Goal: Transaction & Acquisition: Book appointment/travel/reservation

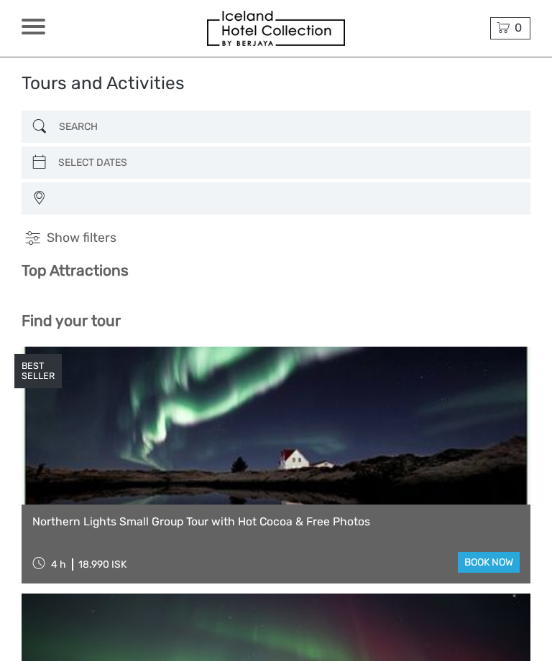
select select
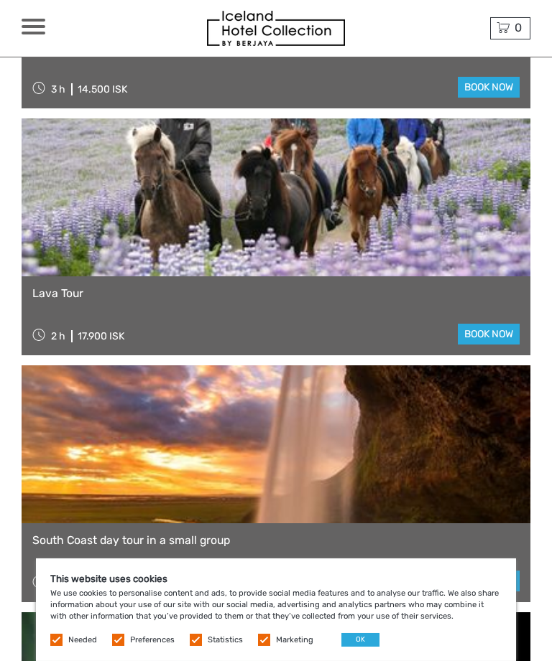
scroll to position [2328, 0]
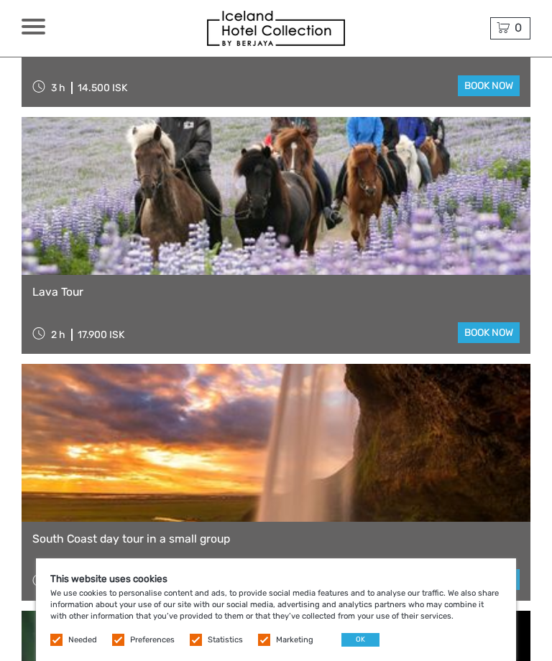
click at [485, 334] on link "book now" at bounding box center [488, 332] width 62 height 21
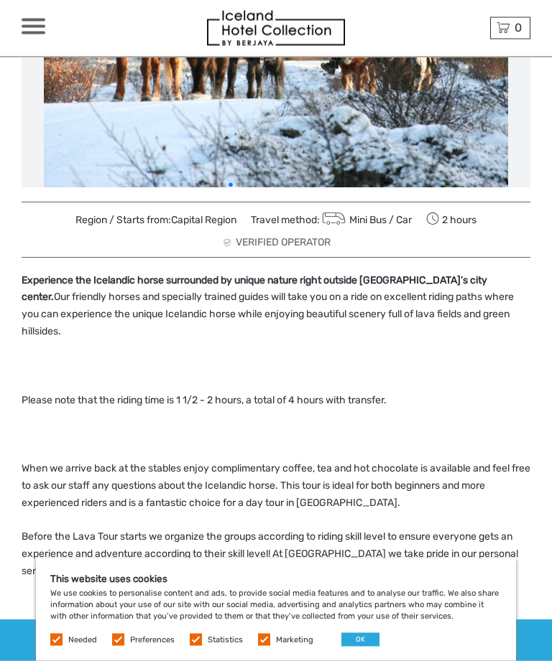
scroll to position [322, 0]
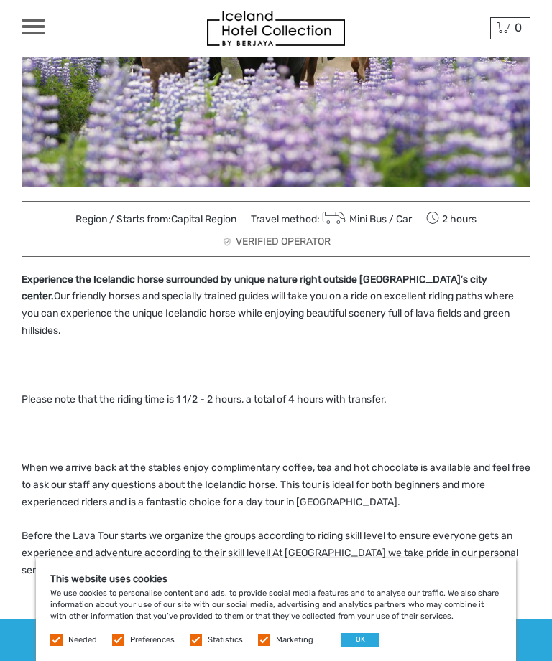
click at [259, 646] on label at bounding box center [264, 640] width 12 height 12
click at [0, 0] on input "checkbox" at bounding box center [0, 0] width 0 height 0
click at [190, 646] on label at bounding box center [196, 640] width 12 height 12
click at [0, 0] on input "checkbox" at bounding box center [0, 0] width 0 height 0
click at [115, 646] on label at bounding box center [118, 640] width 12 height 12
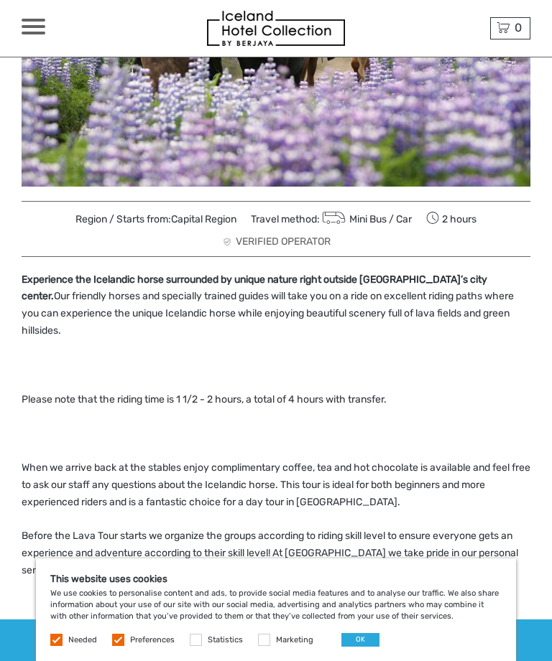
click at [0, 0] on input "checkbox" at bounding box center [0, 0] width 0 height 0
click at [348, 647] on button "OK" at bounding box center [360, 640] width 38 height 14
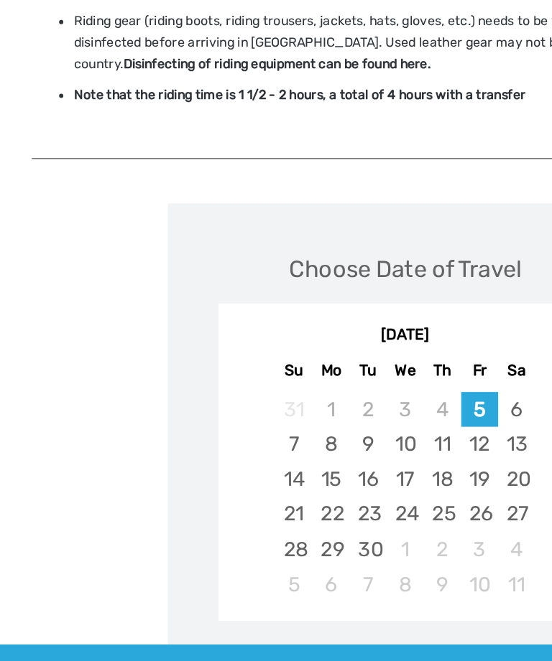
scroll to position [1655, 0]
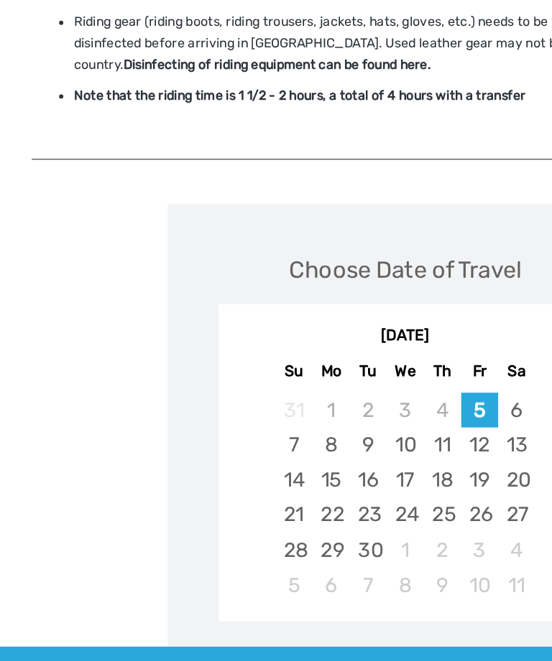
click at [202, 470] on div "7" at bounding box center [199, 482] width 25 height 24
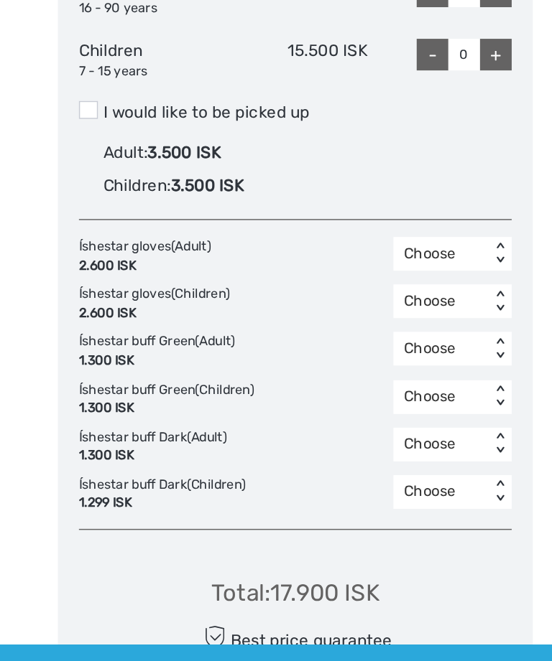
scroll to position [2319, 0]
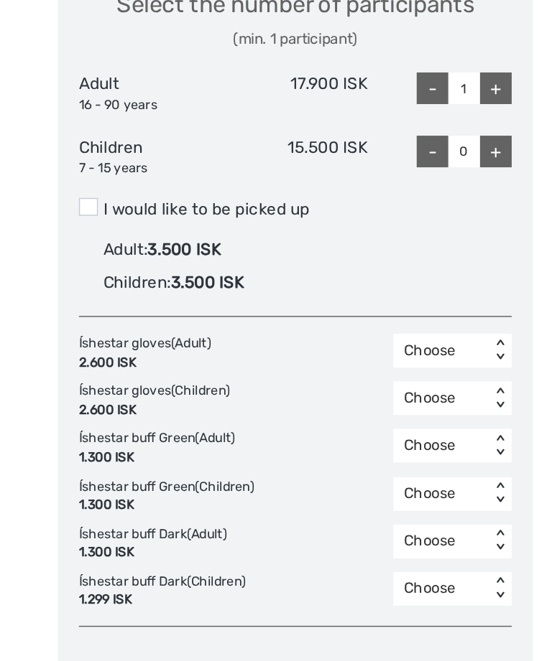
click at [129, 248] on span at bounding box center [135, 254] width 13 height 12
click at [145, 251] on input "I would like to be picked up" at bounding box center [145, 251] width 0 height 0
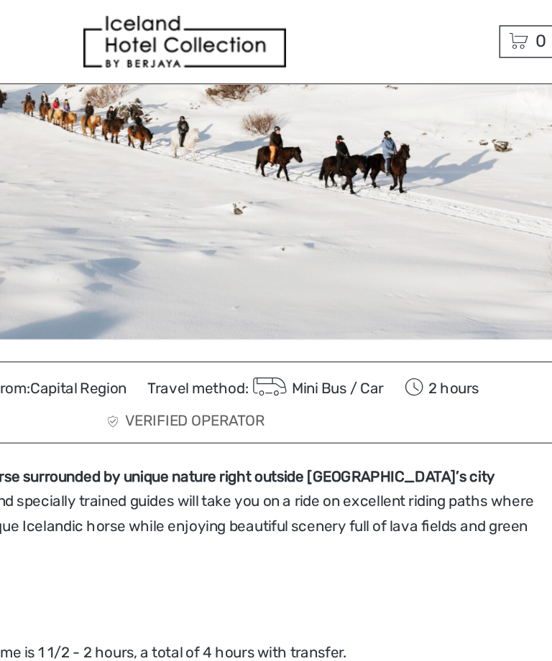
scroll to position [277, 0]
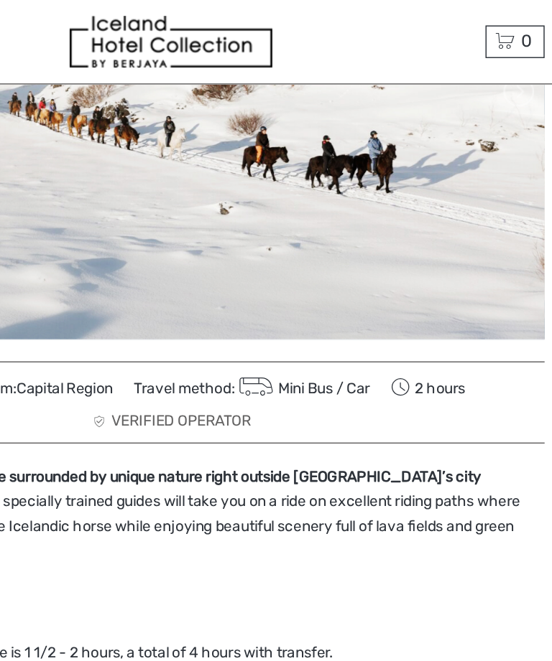
click at [108, 413] on p at bounding box center [276, 410] width 508 height 17
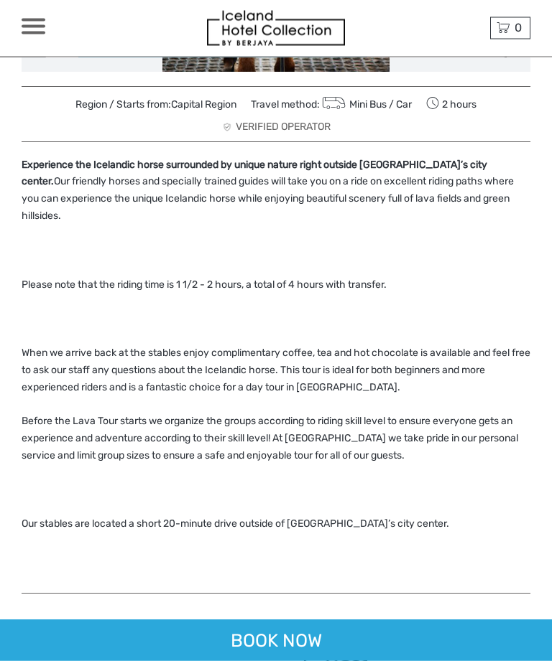
scroll to position [437, 0]
click at [278, 661] on div "BOOK NOW" at bounding box center [276, 641] width 552 height 42
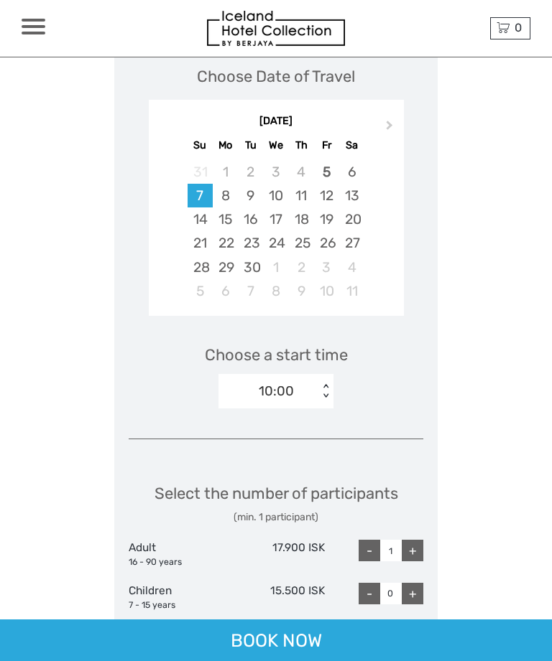
scroll to position [1943, 0]
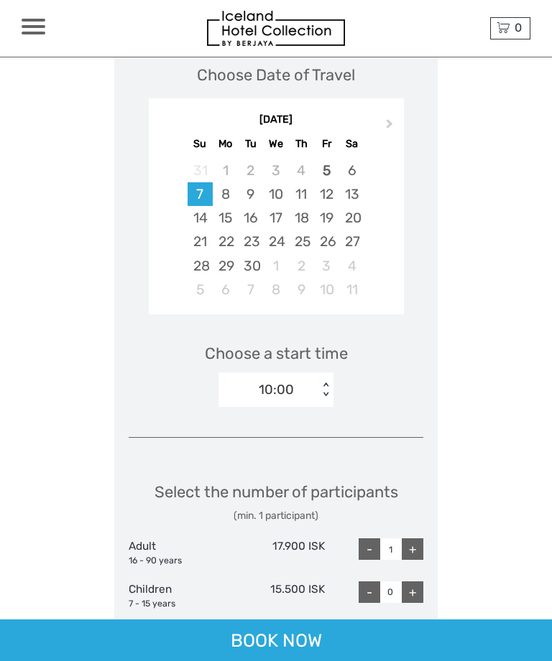
click at [348, 159] on div "6" at bounding box center [351, 171] width 25 height 24
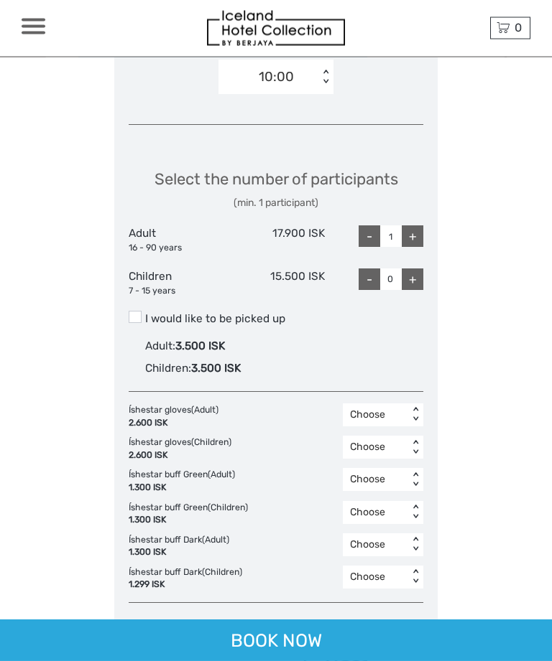
scroll to position [2259, 0]
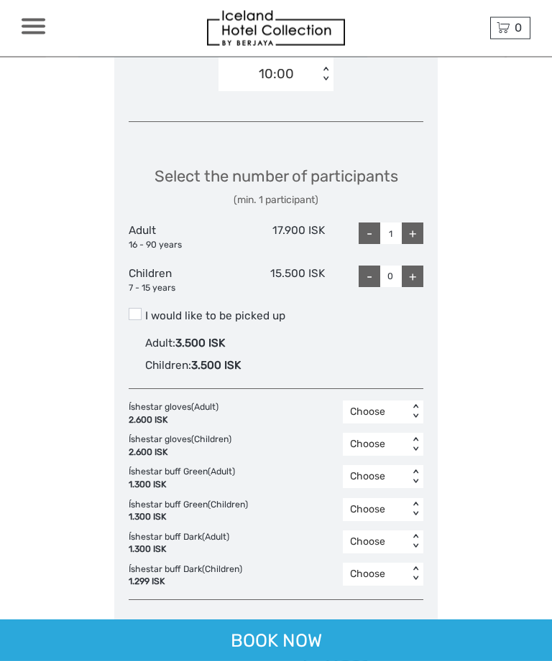
click at [140, 309] on span at bounding box center [135, 315] width 13 height 12
click at [145, 312] on input "I would like to be picked up" at bounding box center [145, 312] width 0 height 0
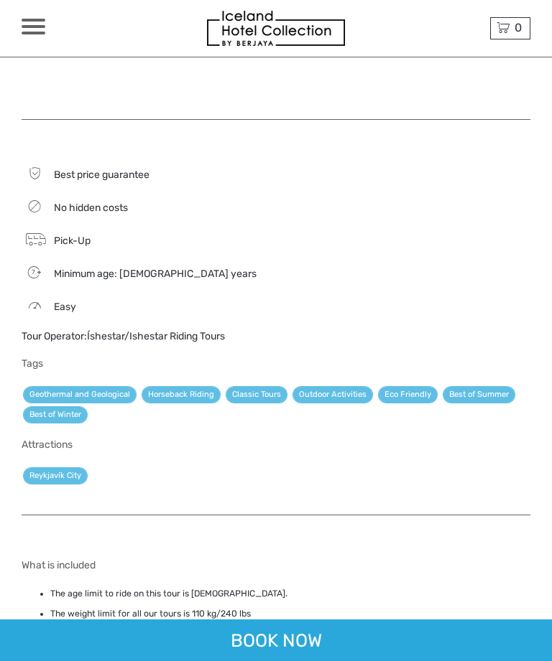
scroll to position [910, 0]
